Goal: Navigation & Orientation: Find specific page/section

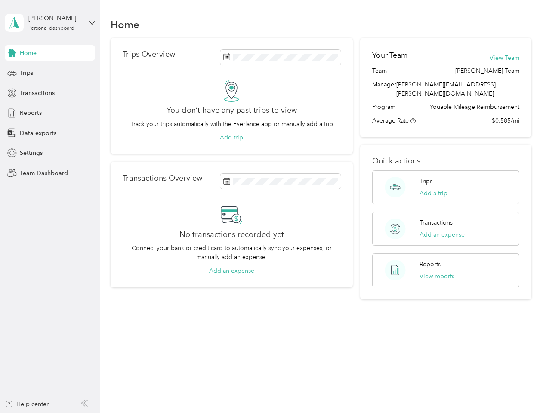
click at [273, 206] on div "No transactions recorded yet Connect your bank or credit card to automatically …" at bounding box center [232, 239] width 218 height 71
click at [50, 23] on div "[PERSON_NAME]" at bounding box center [55, 18] width 54 height 9
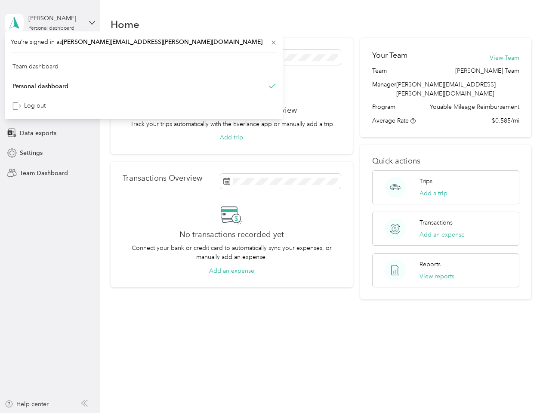
click at [50, 53] on div "You’re signed in as [PERSON_NAME][EMAIL_ADDRESS][PERSON_NAME][DOMAIN_NAME] Team…" at bounding box center [144, 75] width 278 height 88
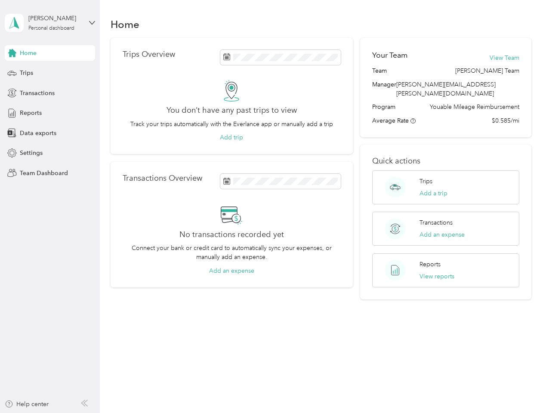
click at [12, 53] on div "You’re signed in as [PERSON_NAME][EMAIL_ADDRESS][PERSON_NAME][DOMAIN_NAME] Team…" at bounding box center [144, 75] width 278 height 88
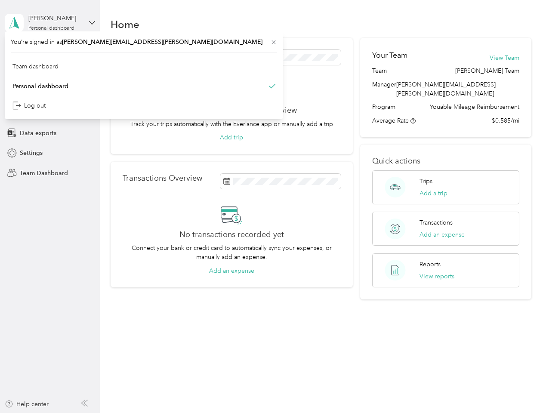
click at [50, 73] on div "Trips" at bounding box center [50, 72] width 90 height 15
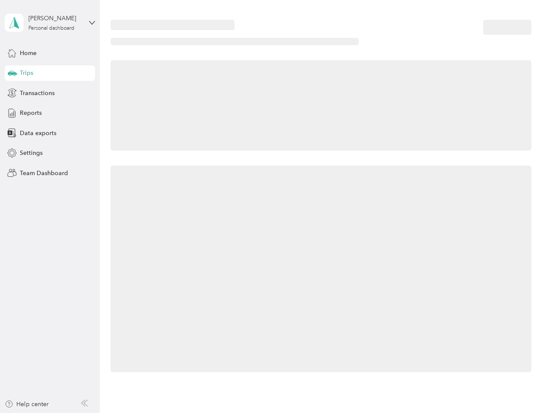
click at [12, 73] on icon at bounding box center [12, 73] width 9 height 4
click at [50, 93] on span "Transactions" at bounding box center [37, 93] width 35 height 9
click at [12, 93] on icon at bounding box center [11, 92] width 9 height 9
